Goal: Task Accomplishment & Management: Manage account settings

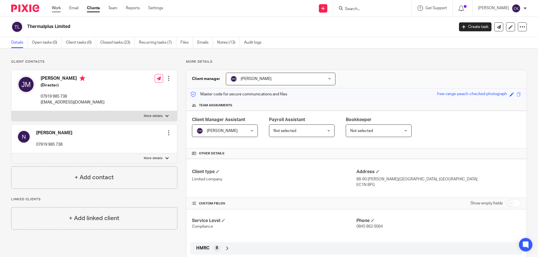
click at [59, 10] on link "Work" at bounding box center [56, 8] width 9 height 6
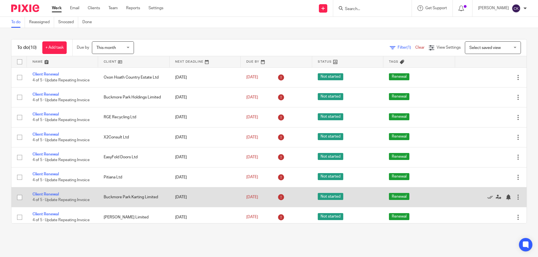
scroll to position [44, 0]
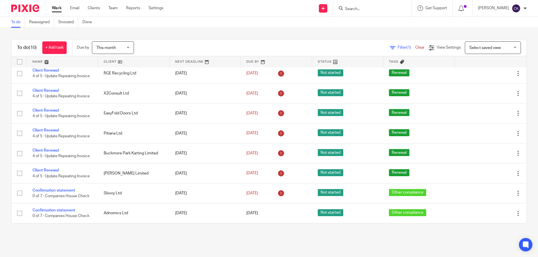
click at [366, 6] on form at bounding box center [374, 8] width 60 height 7
click at [365, 11] on input "Search" at bounding box center [369, 9] width 50 height 5
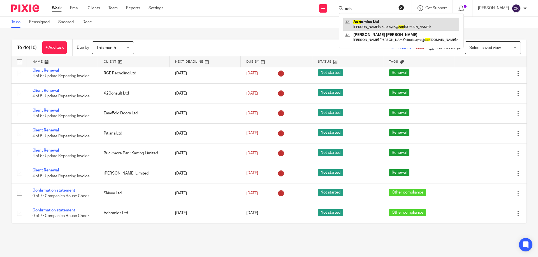
type input "adn"
click at [366, 25] on link at bounding box center [401, 24] width 116 height 13
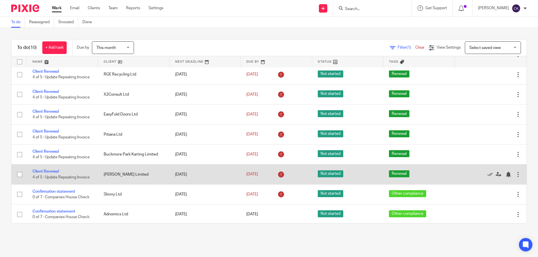
scroll to position [44, 0]
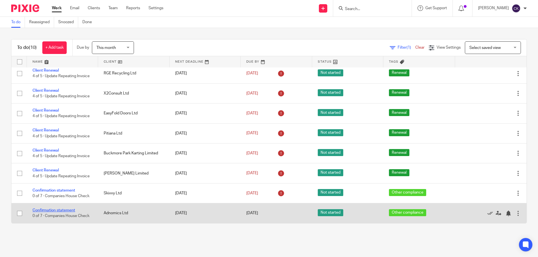
click at [59, 212] on link "Confirmation statement" at bounding box center [54, 211] width 43 height 4
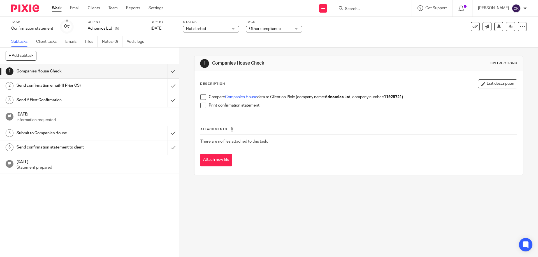
click at [382, 11] on input "Search" at bounding box center [369, 9] width 50 height 5
type input "s"
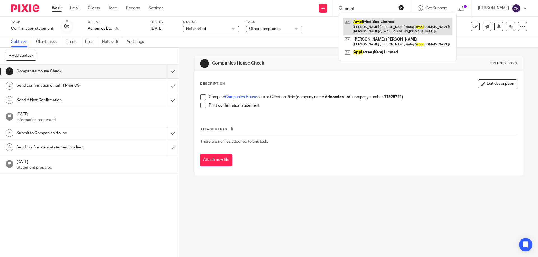
type input "ampl"
click at [392, 21] on link at bounding box center [397, 26] width 109 height 17
